Goal: Communication & Community: Answer question/provide support

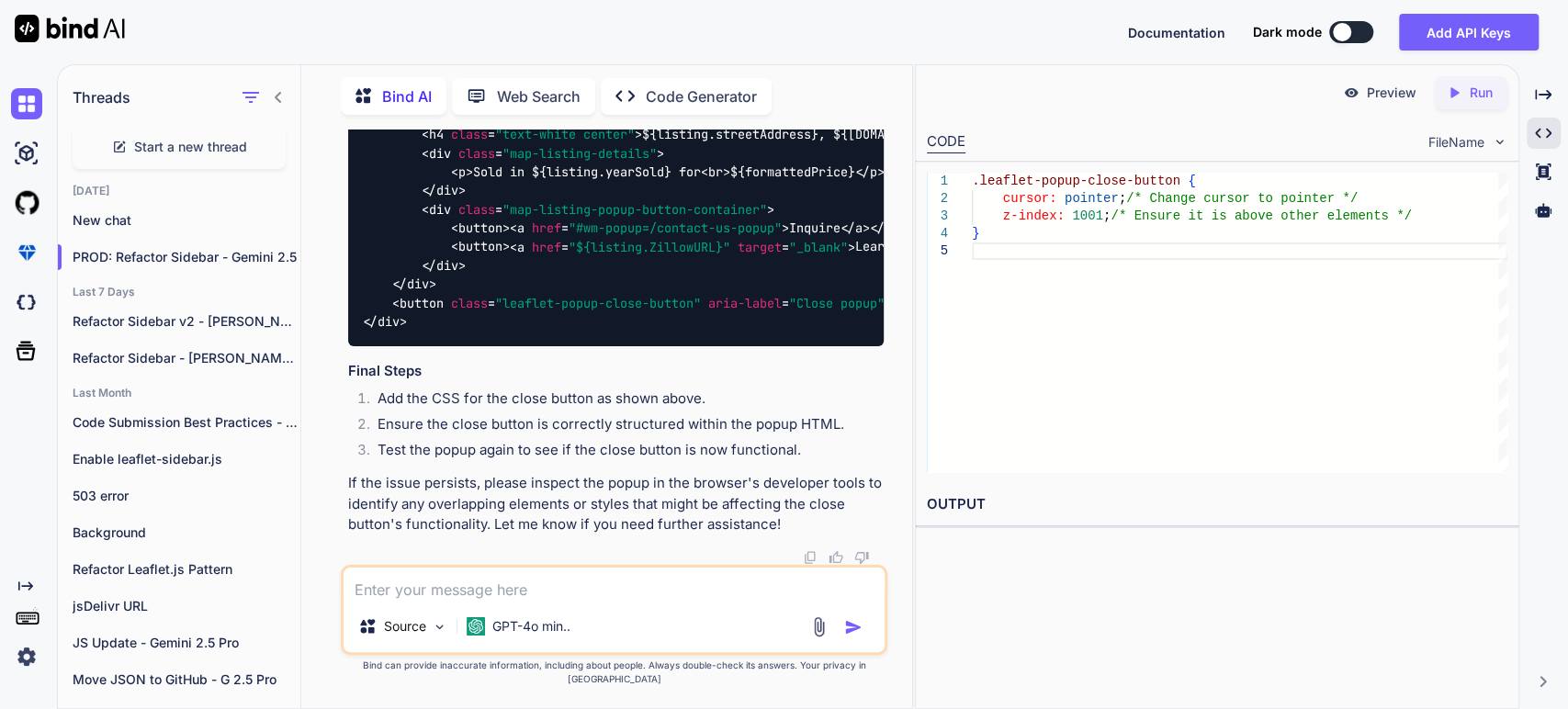
scroll to position [26196, 0]
click at [400, 595] on textarea at bounding box center [614, 584] width 541 height 33
type textarea "W"
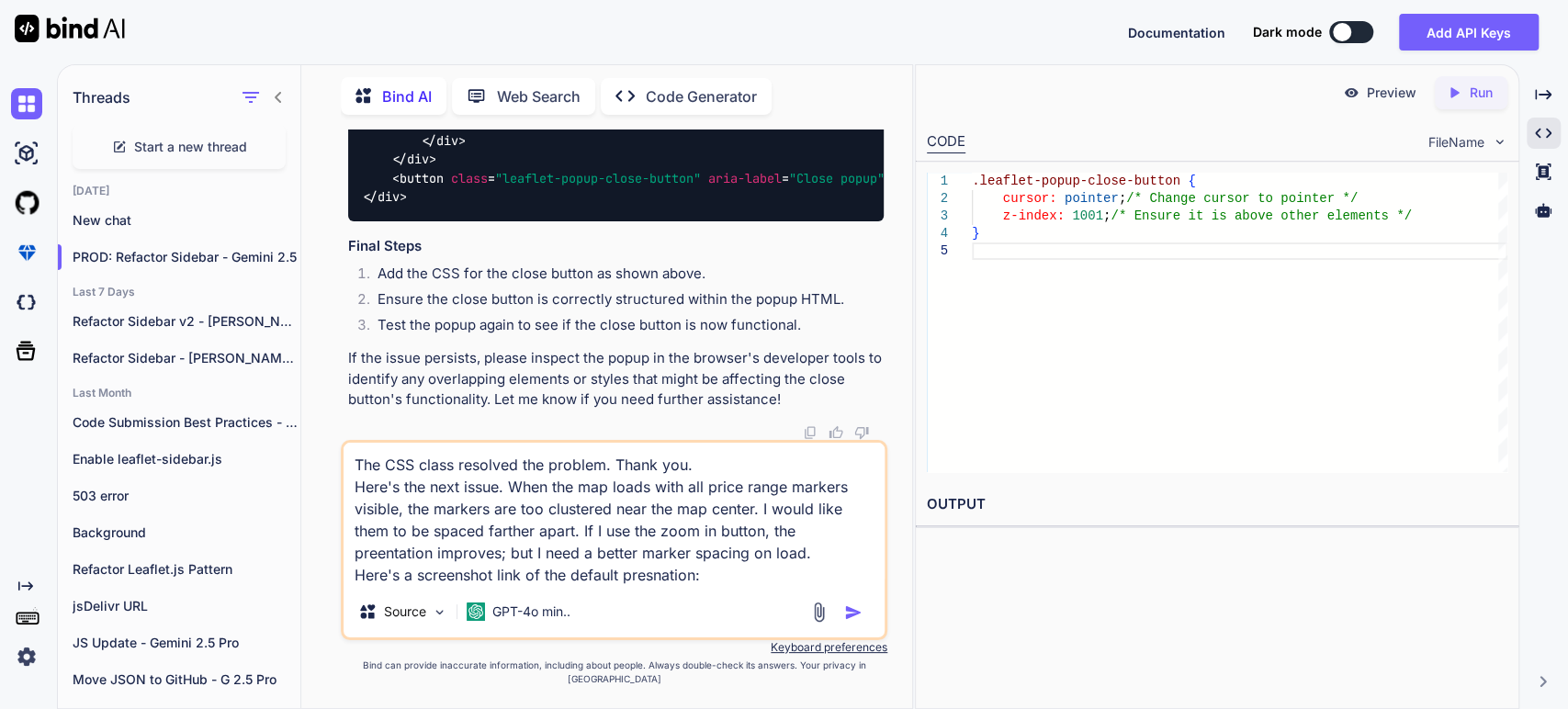
paste textarea "[URL][DOMAIN_NAME]"
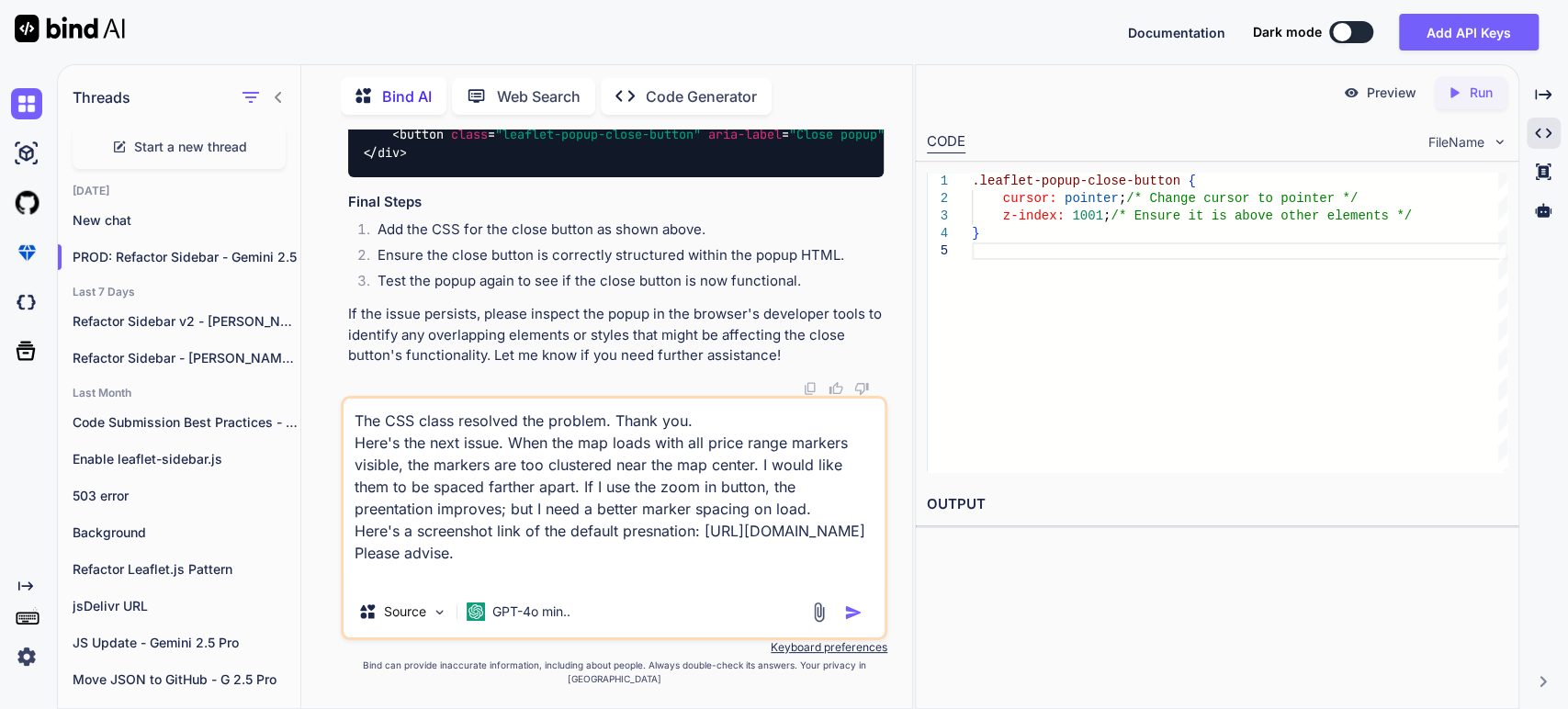
type textarea "The CSS class resolved the problem. Thank you. Here's the next issue. When the …"
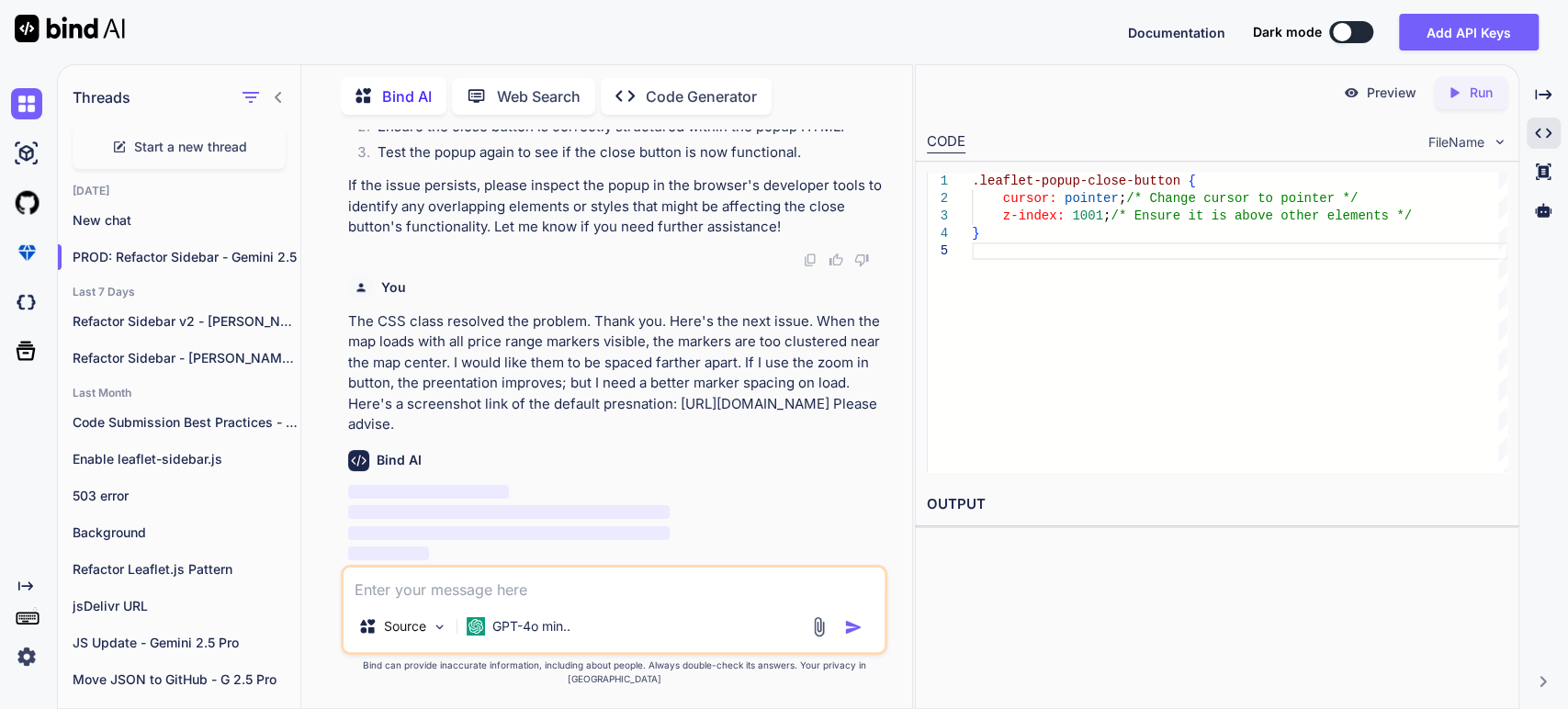
scroll to position [26493, 0]
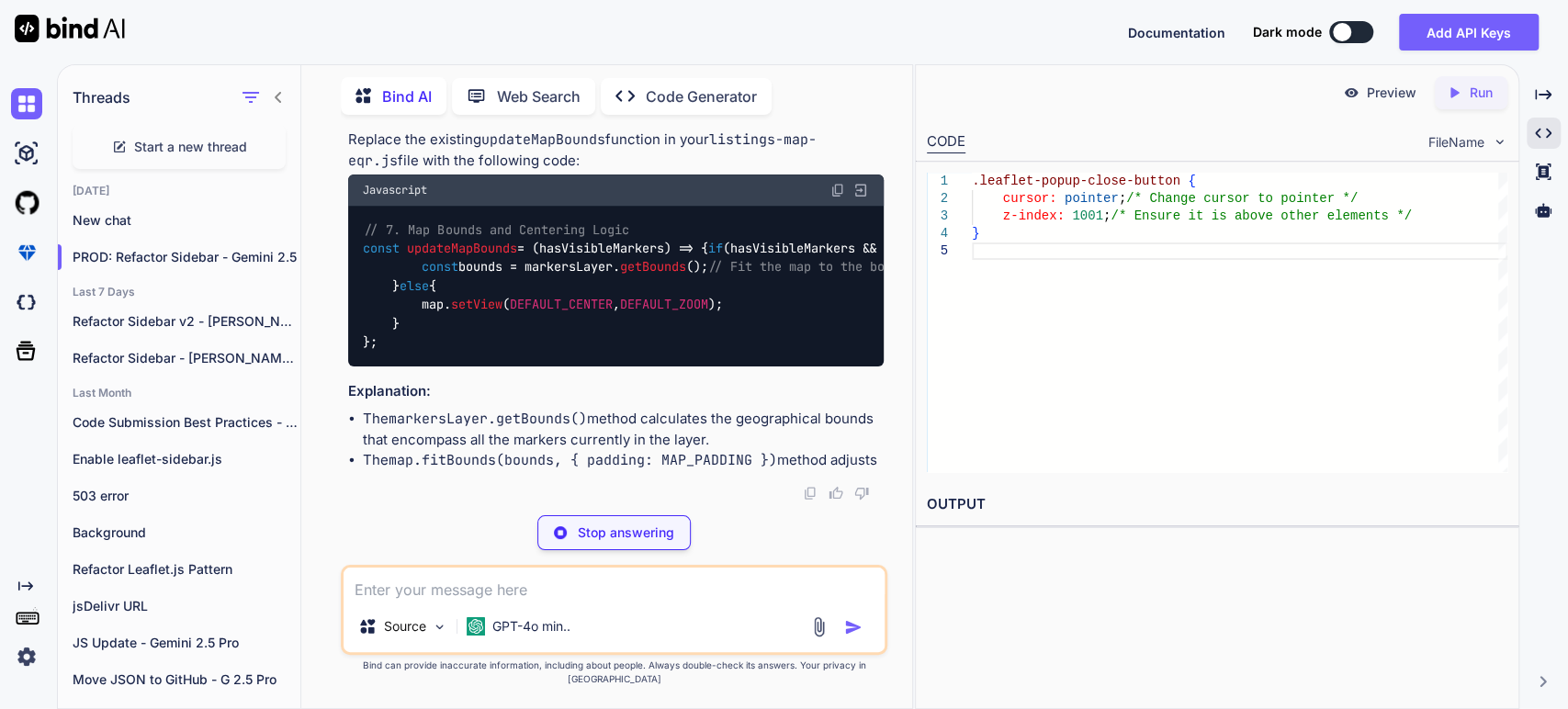
scroll to position [26698, 0]
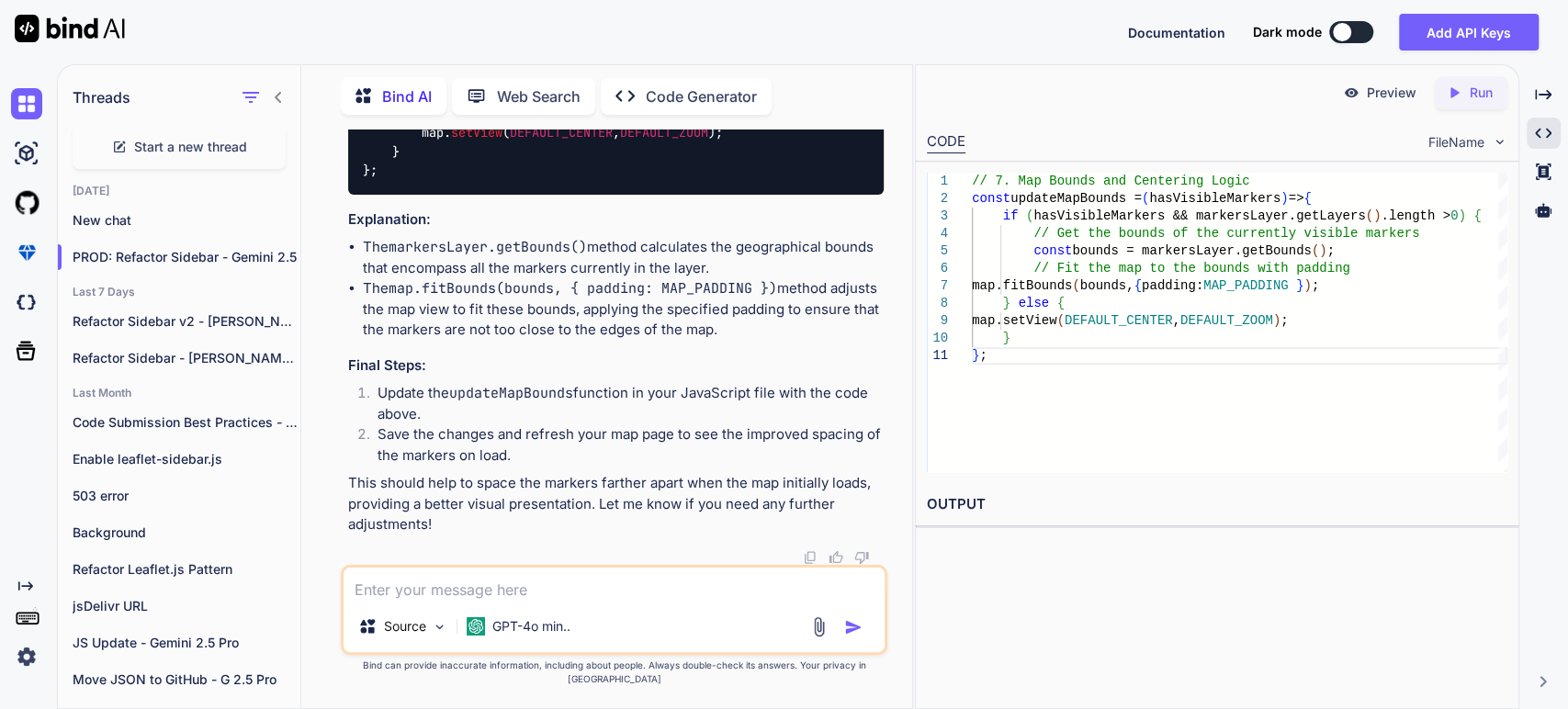
drag, startPoint x: 648, startPoint y: 429, endPoint x: 653, endPoint y: 419, distance: 11.2
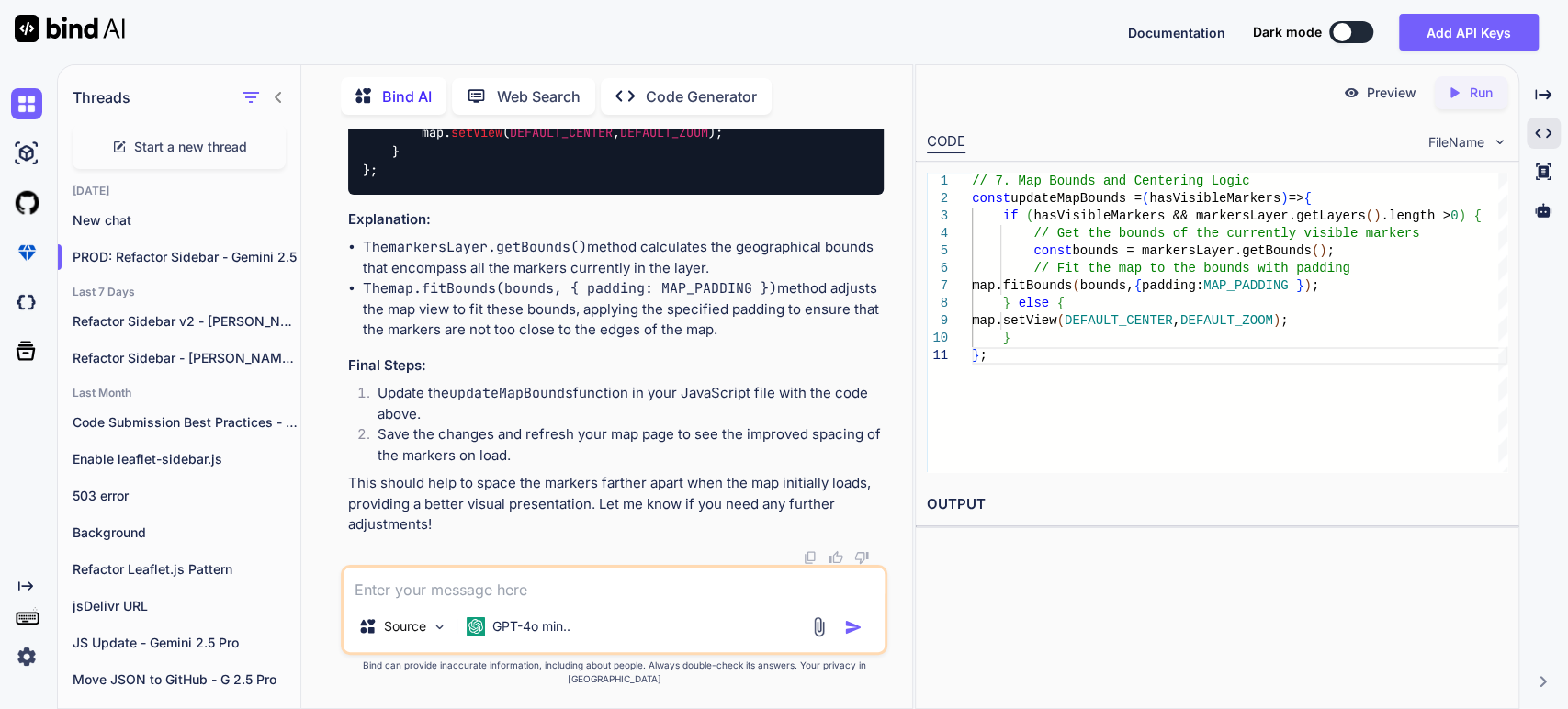
click at [467, 298] on code "map.fitBounds(bounds, { padding: MAP_PADDING })" at bounding box center [582, 289] width 388 height 19
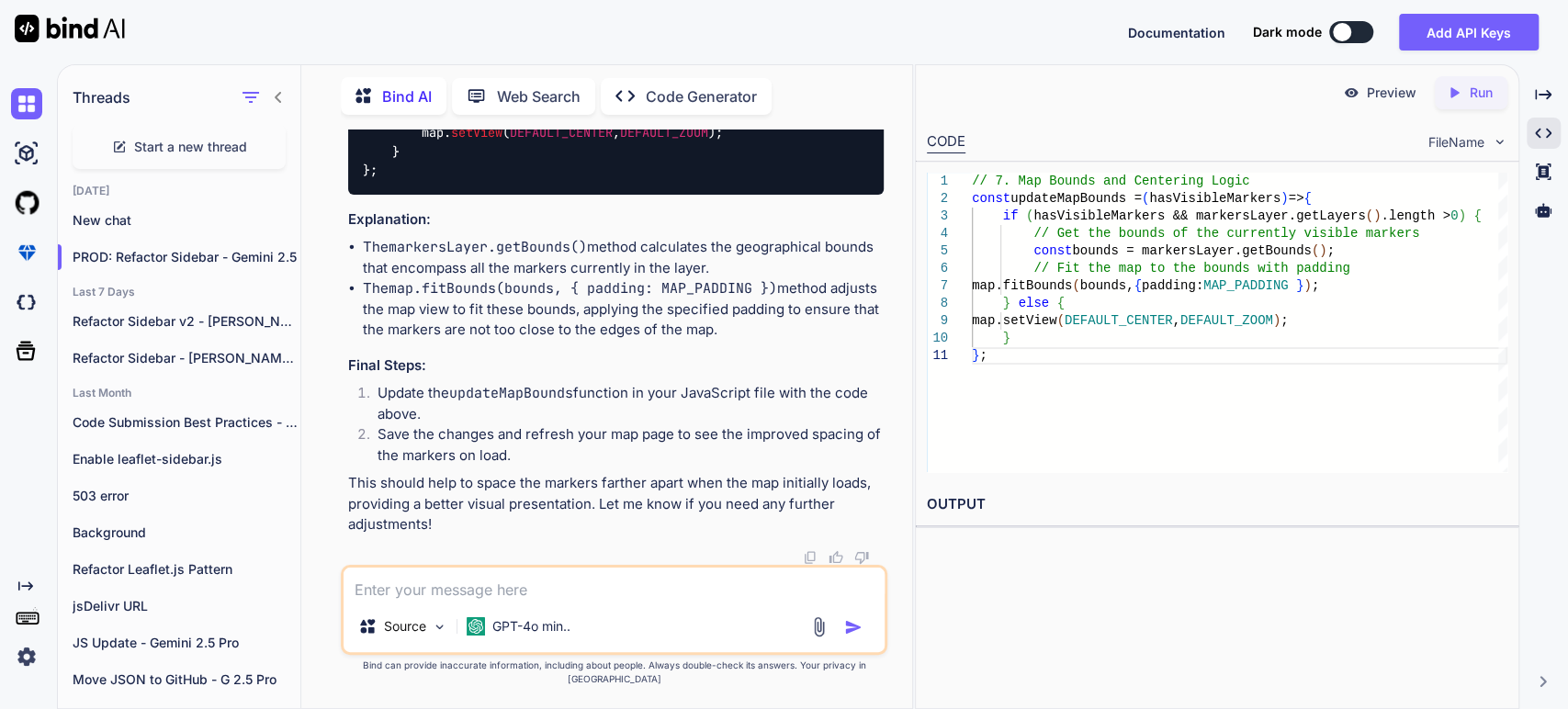
scroll to position [27413, 0]
click at [523, 424] on li "Update the updateMapBounds function in your JavaScript file with the code above." at bounding box center [623, 403] width 521 height 41
click at [567, 395] on div "To improve the initial spacing of the markers when the map loads, you can adjus…" at bounding box center [616, 87] width 536 height 898
click at [528, 418] on li "Update the updateMapBounds function in your JavaScript file with the code above." at bounding box center [623, 403] width 521 height 41
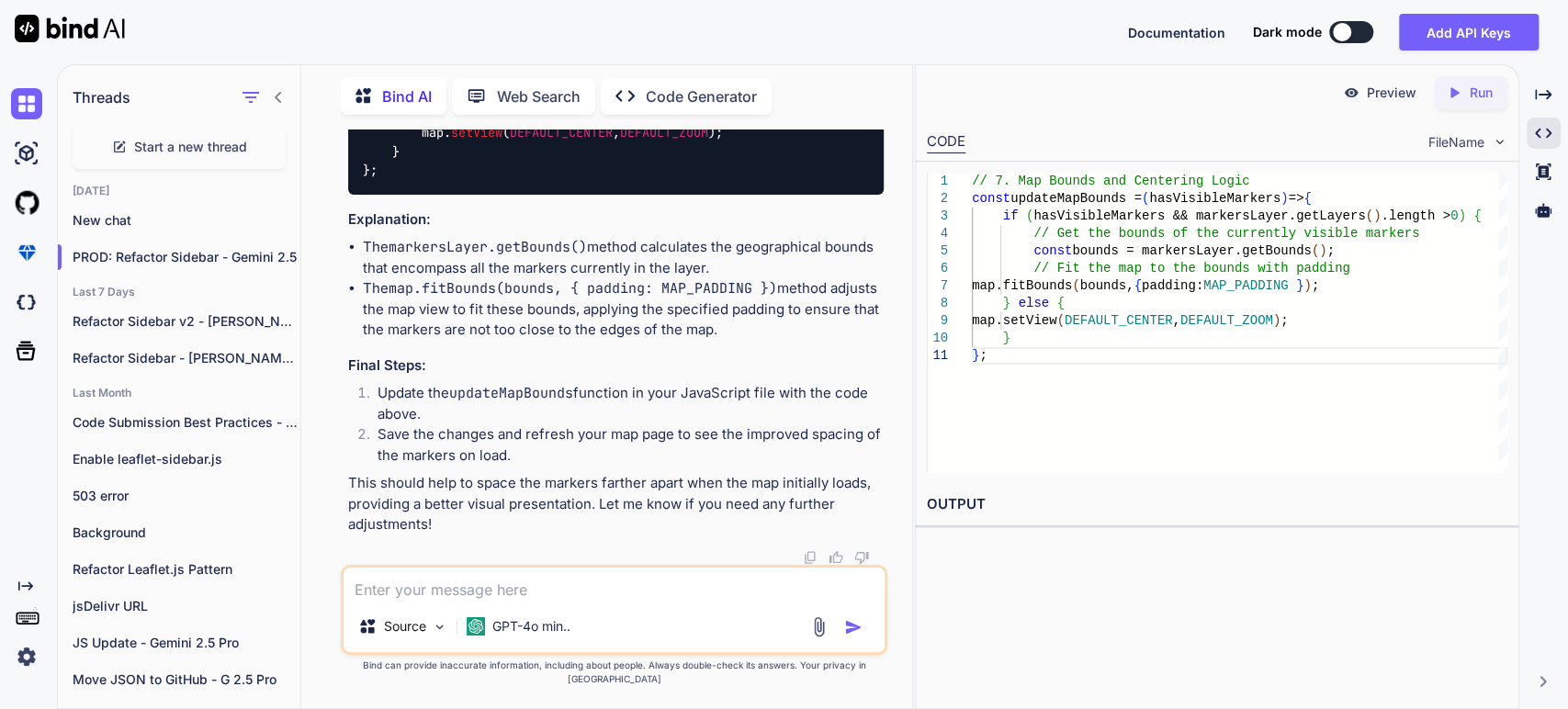
click at [840, 25] on img at bounding box center [838, 19] width 15 height 15
click at [1539, 90] on icon "Created with Pixso." at bounding box center [1544, 95] width 17 height 17
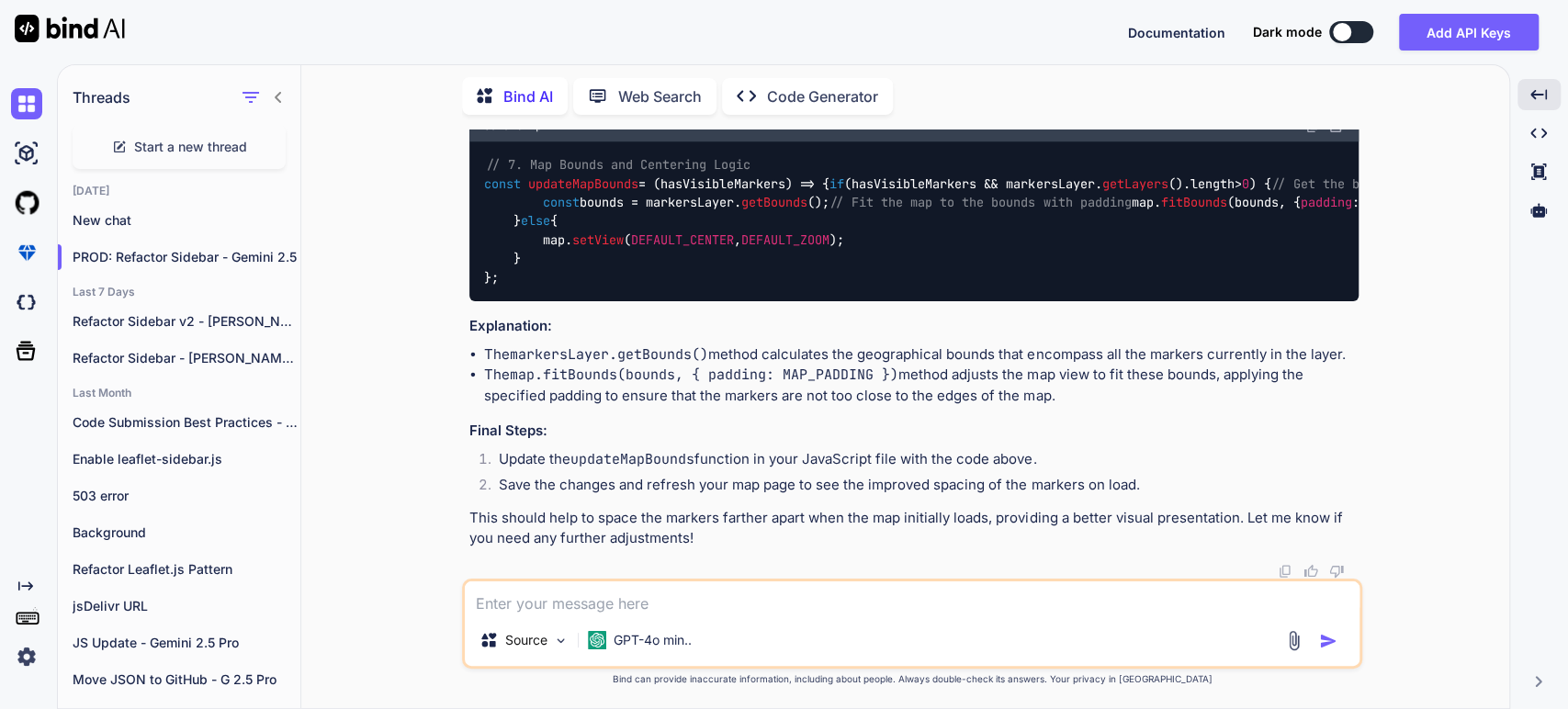
click at [685, 287] on code "// 7. Map Bounds and Centering Logic const updateMapBounds = ( hasVisibleMarker…" at bounding box center [1060, 221] width 1153 height 132
click at [1312, 134] on img at bounding box center [1313, 126] width 15 height 15
click at [607, 588] on textarea at bounding box center [912, 598] width 895 height 33
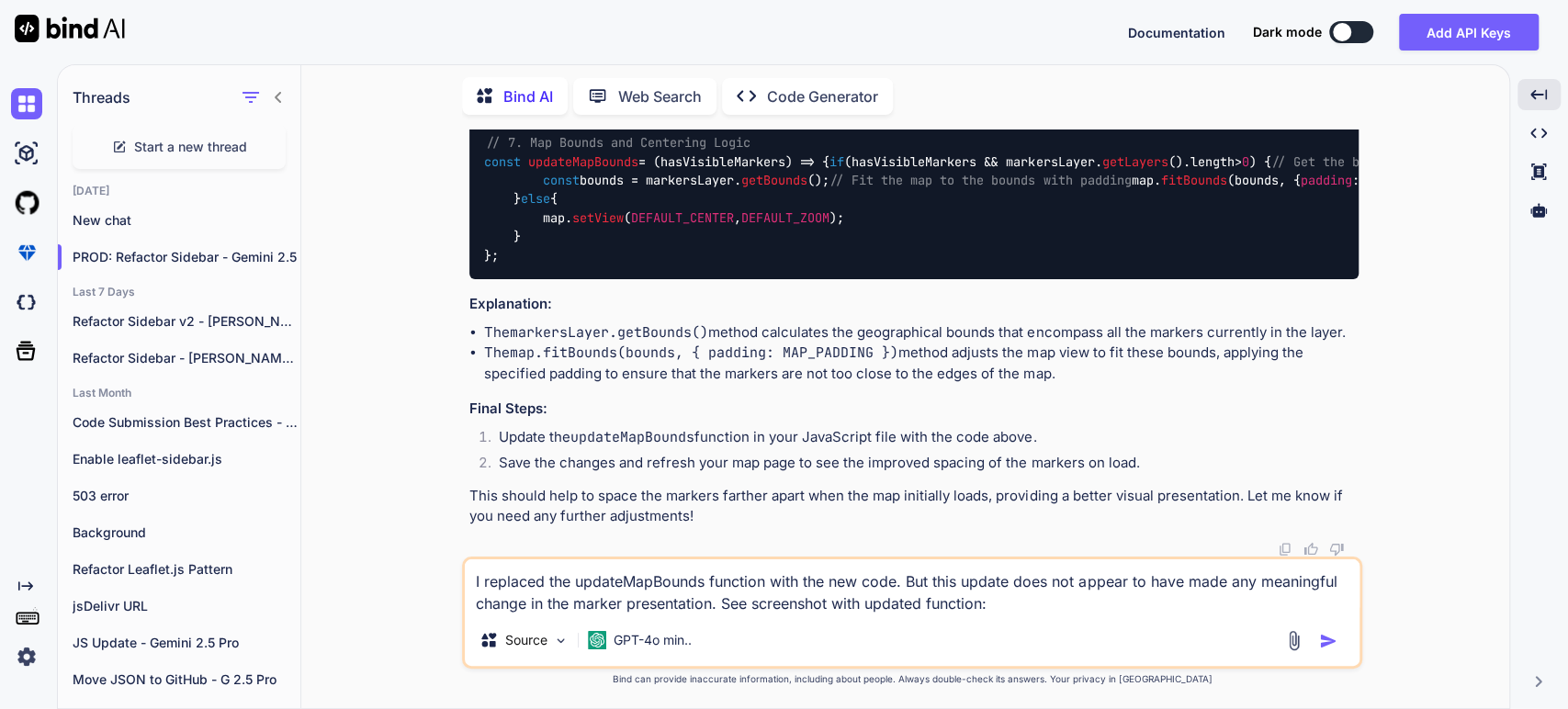
paste textarea "[URL][DOMAIN_NAME]"
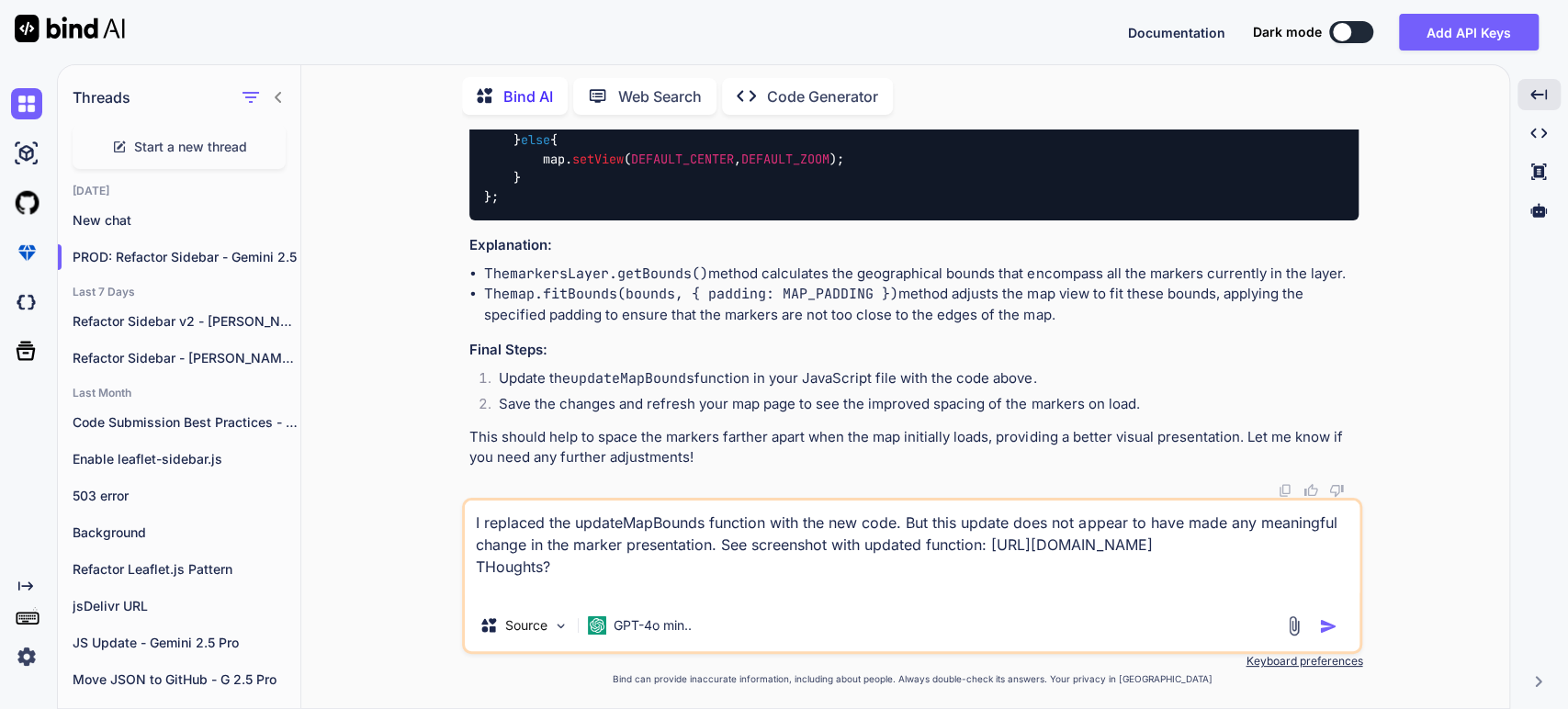
type textarea "I replaced the updateMapBounds function with the new code. But this update does…"
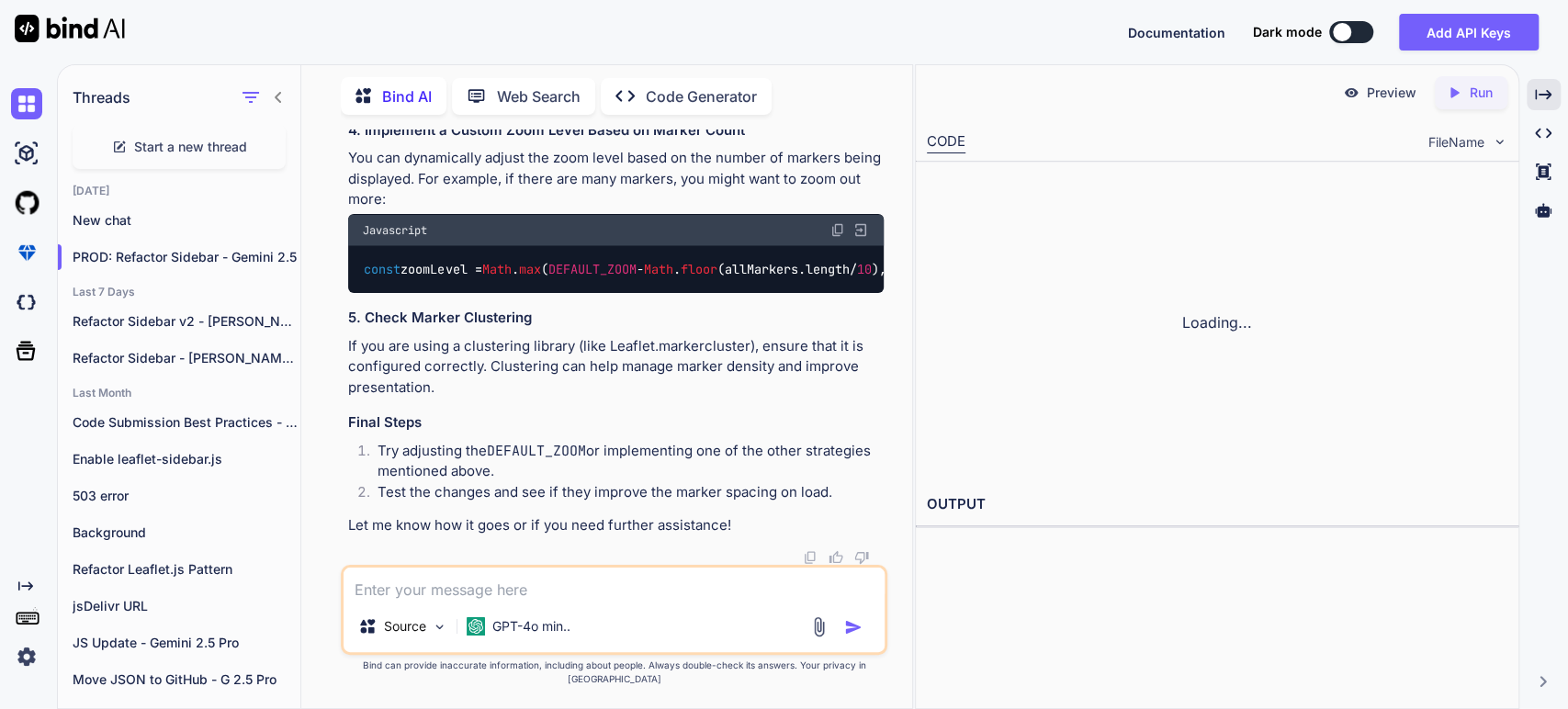
scroll to position [27535, 0]
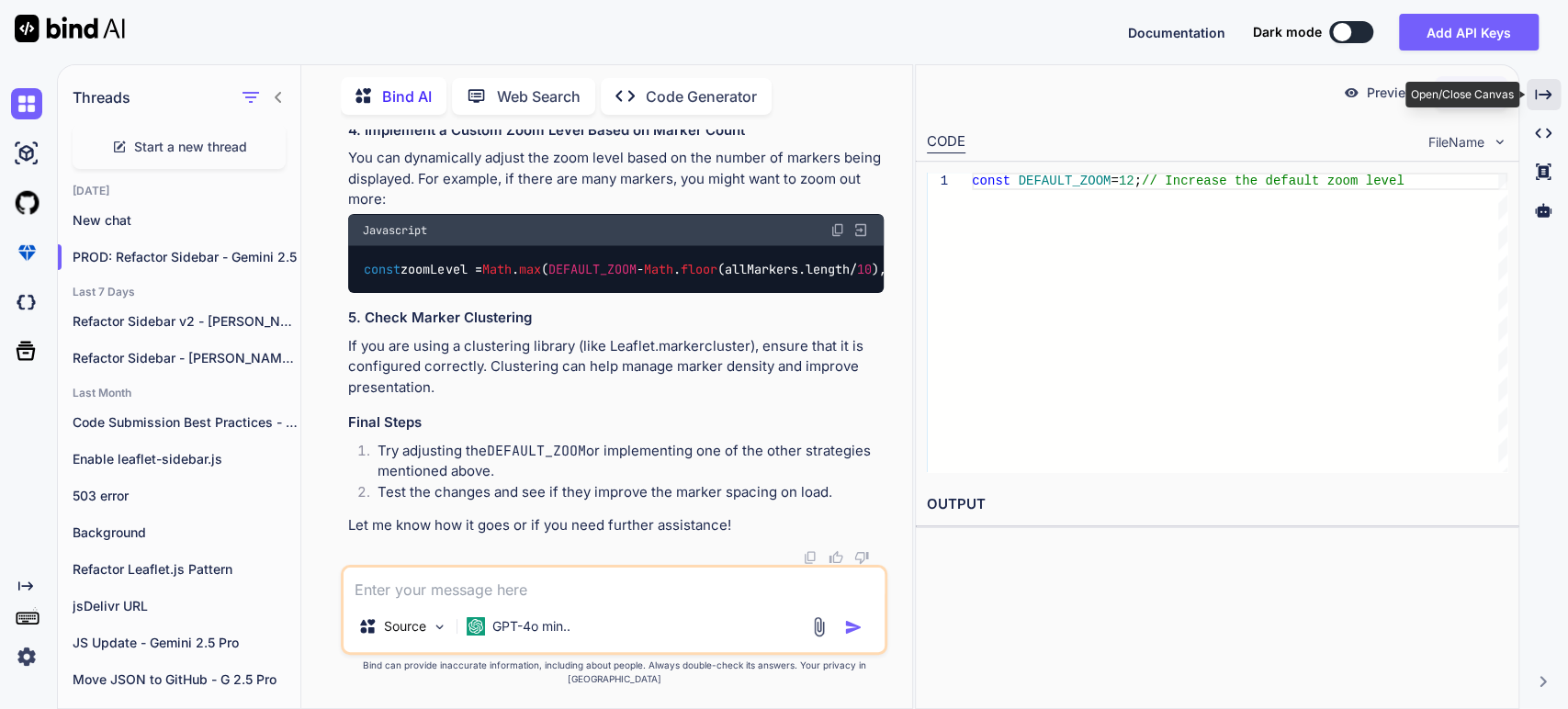
click at [1544, 100] on icon "Created with Pixso." at bounding box center [1544, 95] width 17 height 17
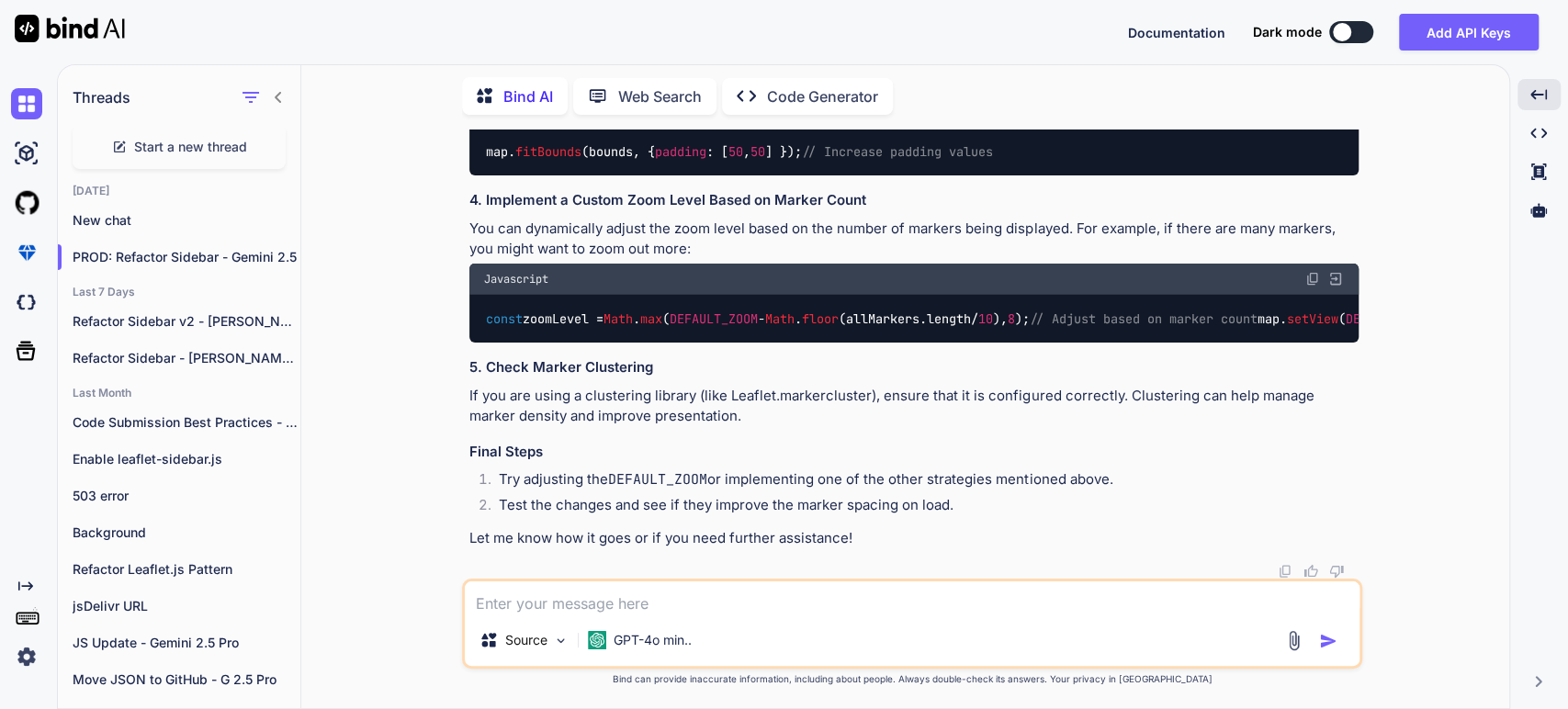
scroll to position [23667, 0]
click at [693, 71] on code "fitBounds" at bounding box center [669, 62] width 74 height 19
